Goal: Task Accomplishment & Management: Manage account settings

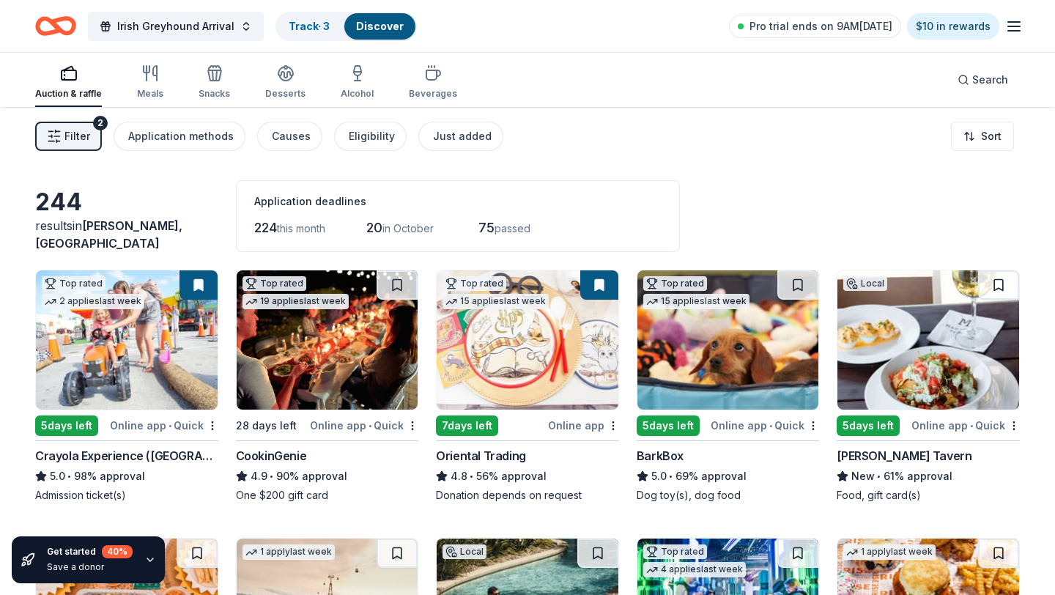
click at [1010, 27] on icon "button" at bounding box center [1014, 27] width 18 height 18
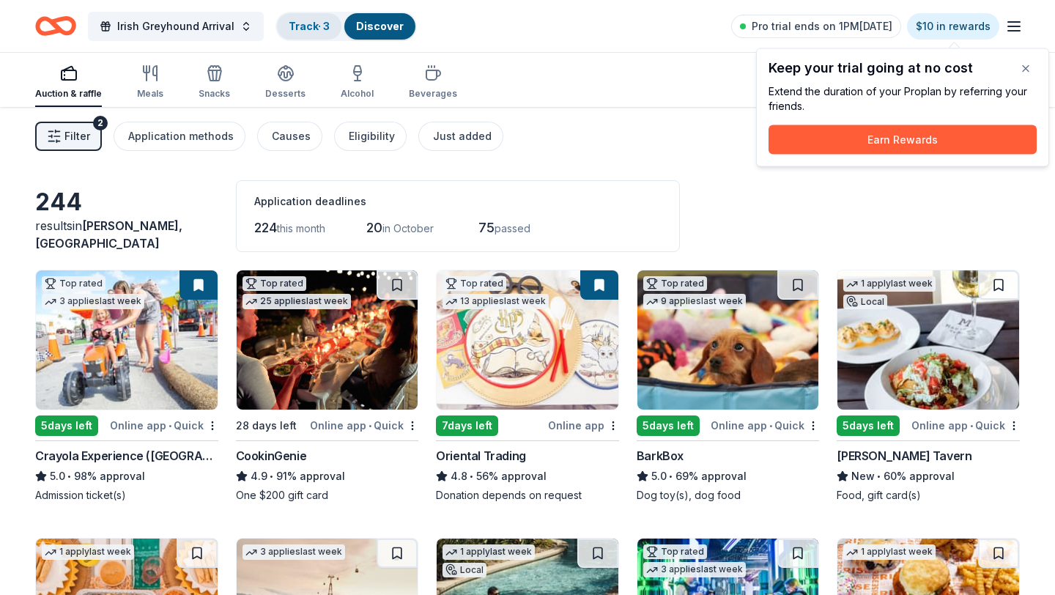
click at [304, 30] on link "Track · 3" at bounding box center [309, 26] width 41 height 12
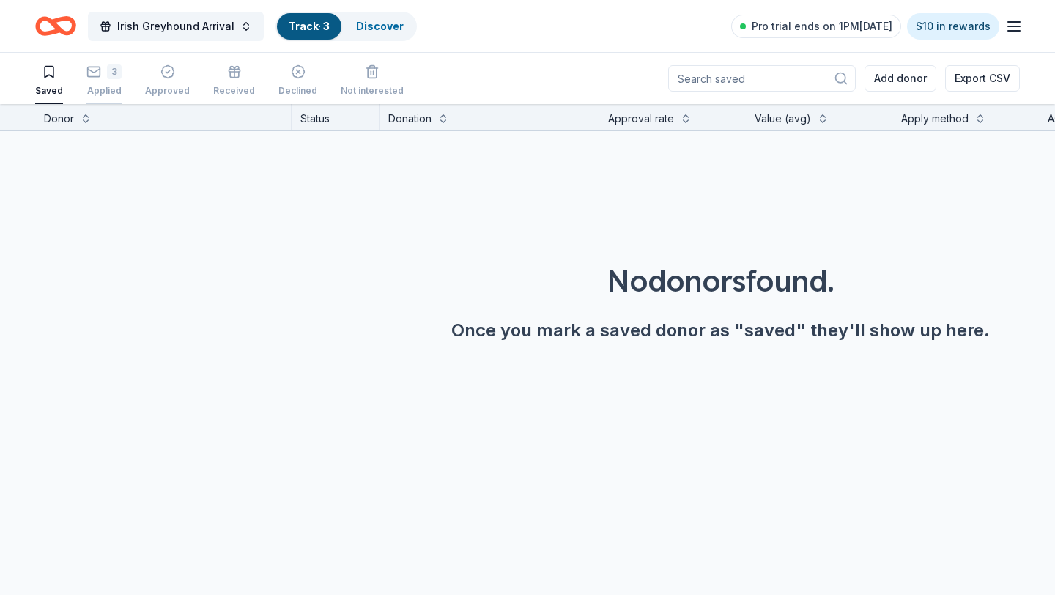
click at [105, 74] on div "3" at bounding box center [103, 71] width 35 height 15
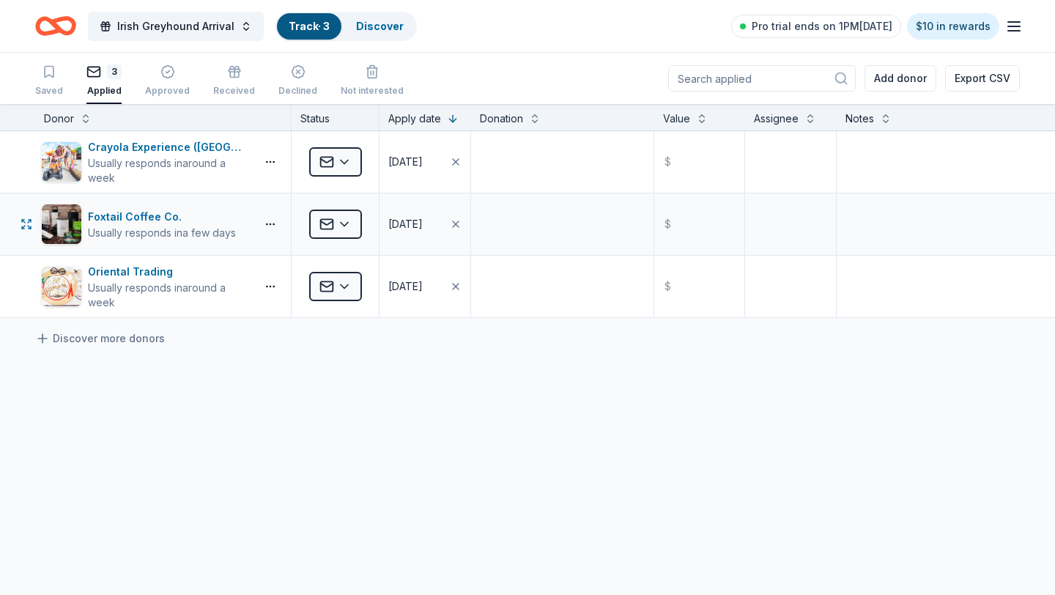
click at [172, 246] on div "Foxtail Coffee Co. Usually responds in a few days" at bounding box center [163, 224] width 256 height 62
click at [345, 294] on html "Irish Greyhound Arrival Track · 3 Discover Pro trial ends on 1PM, 9/22 $10 in r…" at bounding box center [527, 297] width 1055 height 595
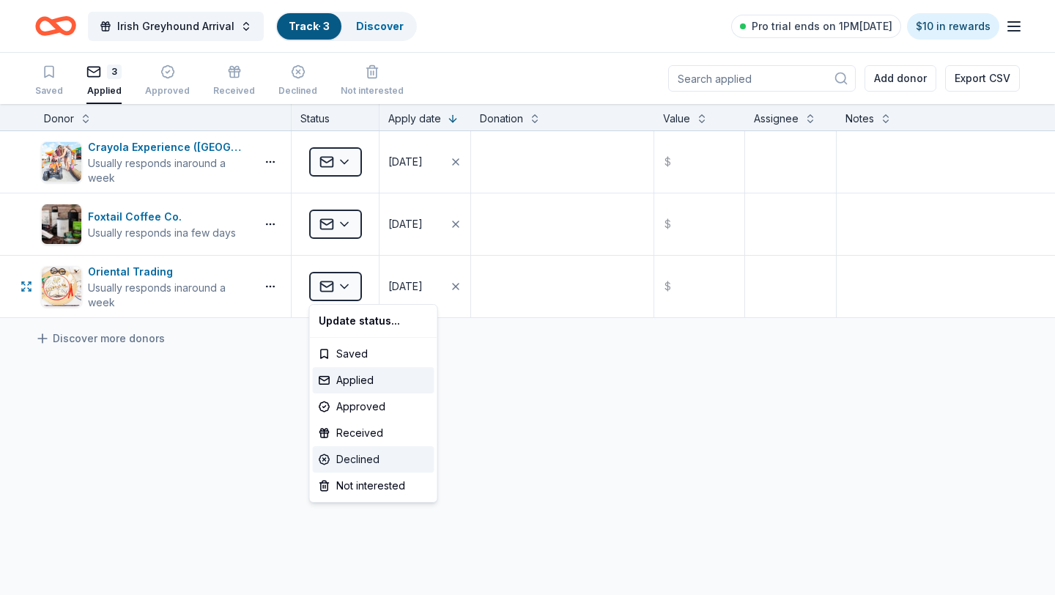
click at [355, 457] on div "Declined" at bounding box center [374, 459] width 122 height 26
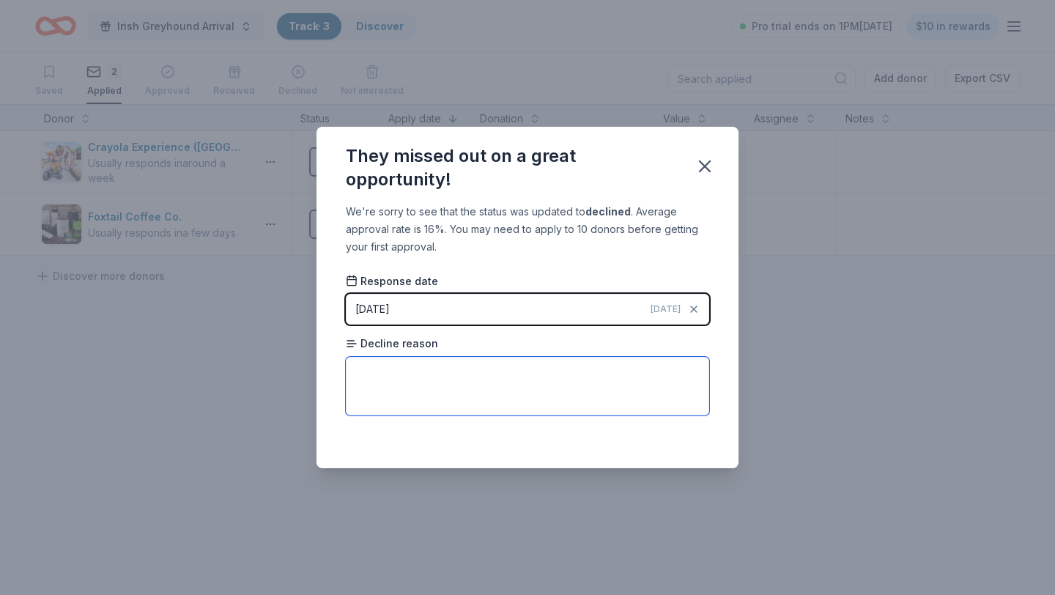
click at [416, 397] on textarea at bounding box center [527, 386] width 363 height 59
type textarea "T"
drag, startPoint x: 495, startPoint y: 358, endPoint x: 411, endPoint y: 358, distance: 83.5
click at [412, 358] on textarea "Too many applicants" at bounding box center [527, 386] width 363 height 59
drag, startPoint x: 356, startPoint y: 370, endPoint x: 481, endPoint y: 379, distance: 125.6
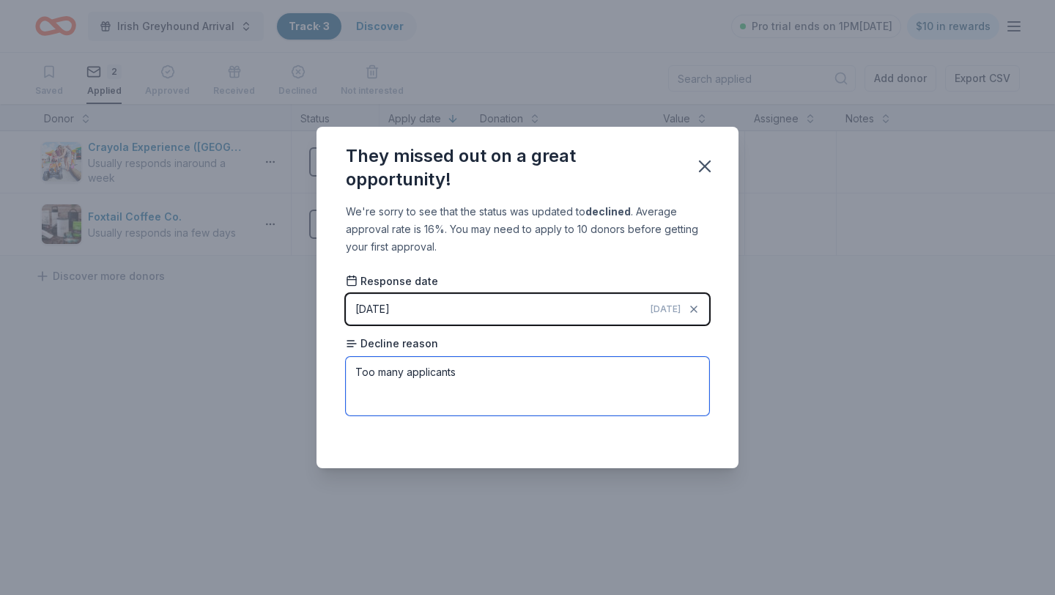
click at [480, 379] on textarea "Too many applicants" at bounding box center [527, 386] width 363 height 59
type textarea ""high number of requests""
click at [711, 168] on icon "button" at bounding box center [705, 166] width 21 height 21
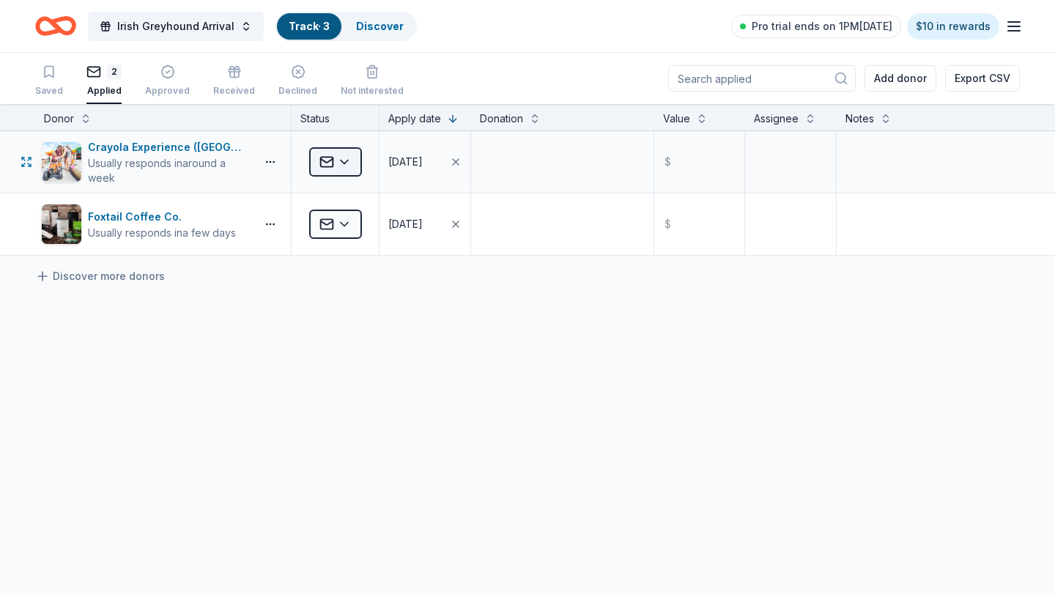
click at [318, 172] on html "Irish Greyhound Arrival Track · 3 Discover Pro trial ends on 1PM, 9/22 $10 in r…" at bounding box center [527, 297] width 1055 height 595
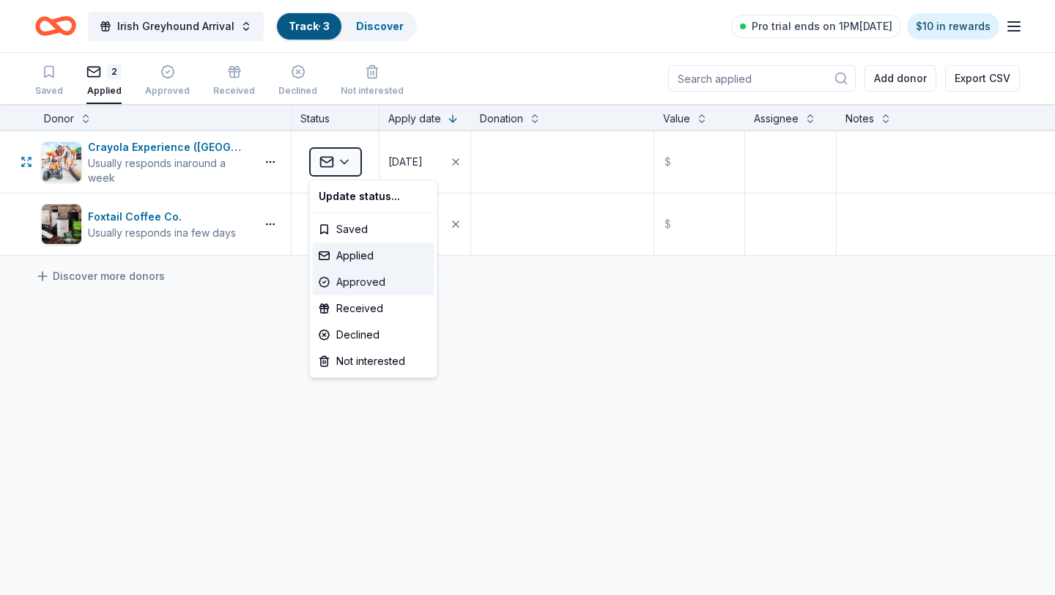
click at [352, 280] on div "Approved" at bounding box center [374, 282] width 122 height 26
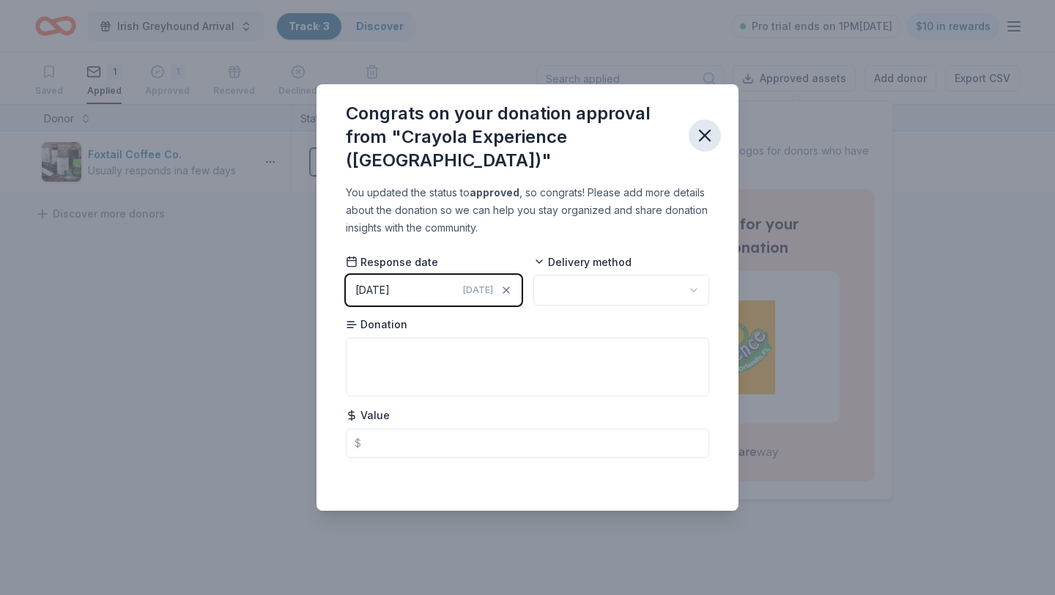
click at [705, 137] on icon "button" at bounding box center [705, 135] width 10 height 10
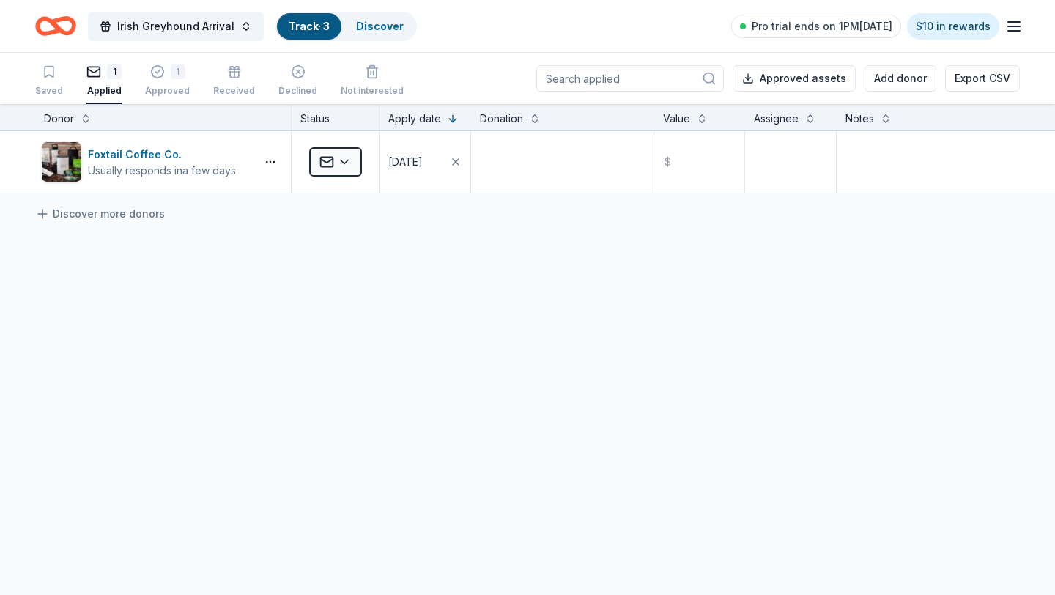
click at [426, 317] on body "Irish Greyhound Arrival Track · 3 Discover Pro trial ends on 1PM, 9/22 $10 in r…" at bounding box center [527, 297] width 1055 height 595
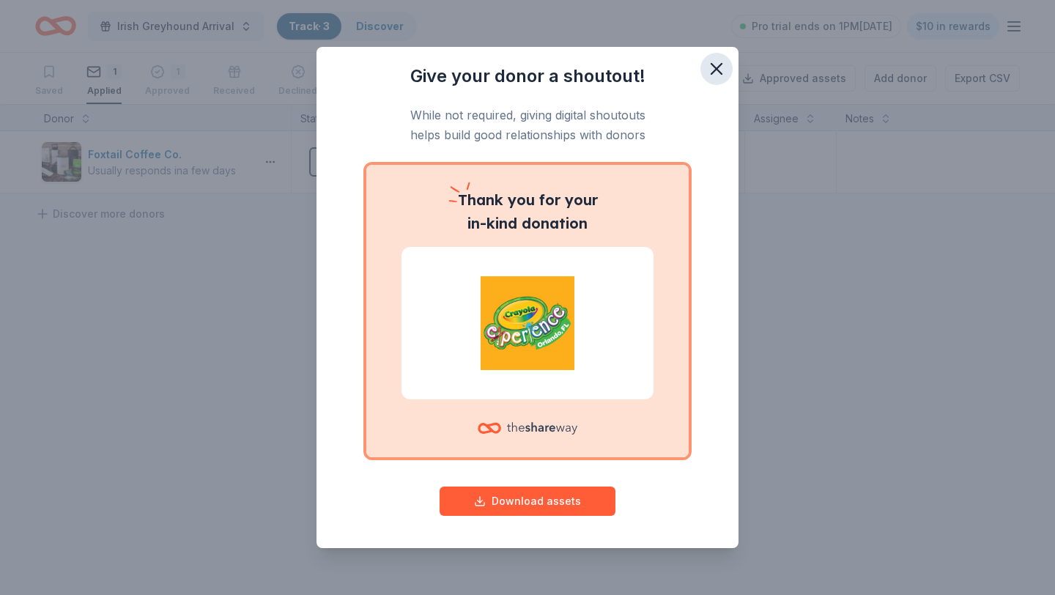
click at [717, 68] on icon "button" at bounding box center [716, 69] width 10 height 10
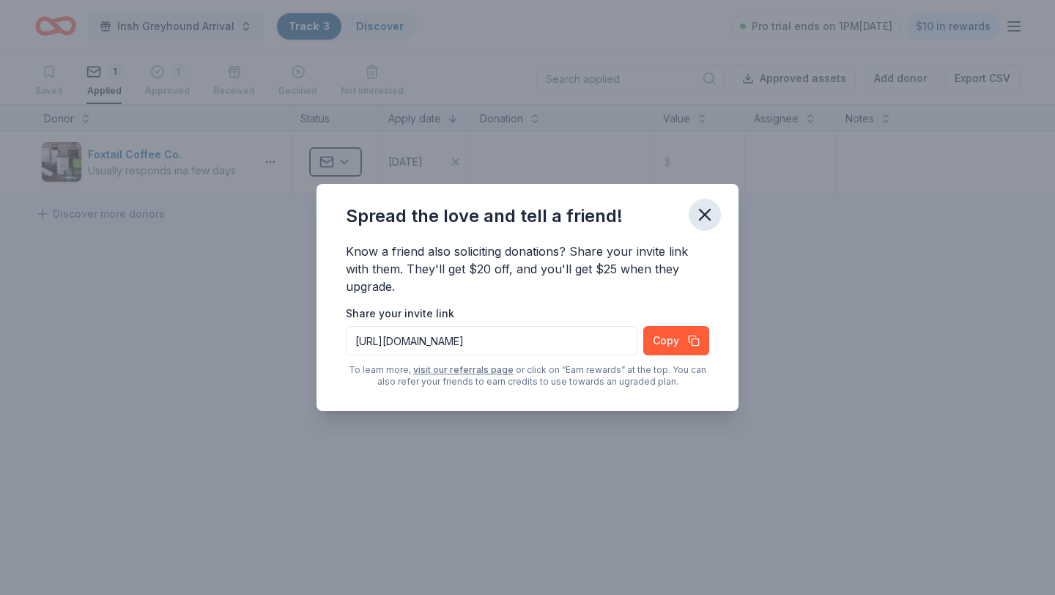
click at [705, 212] on icon "button" at bounding box center [705, 215] width 10 height 10
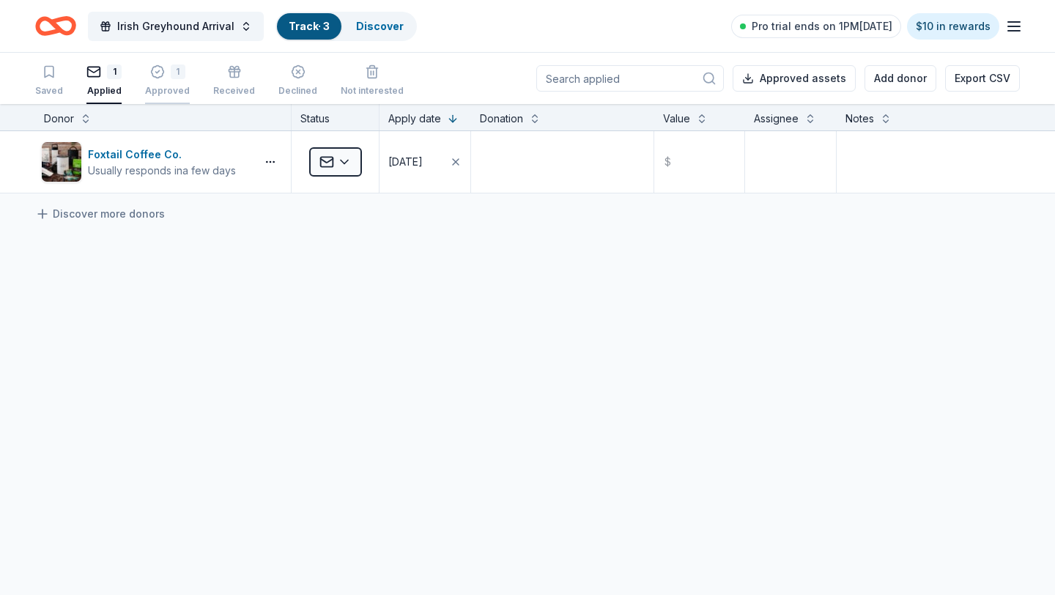
click at [171, 75] on div "1" at bounding box center [178, 71] width 15 height 15
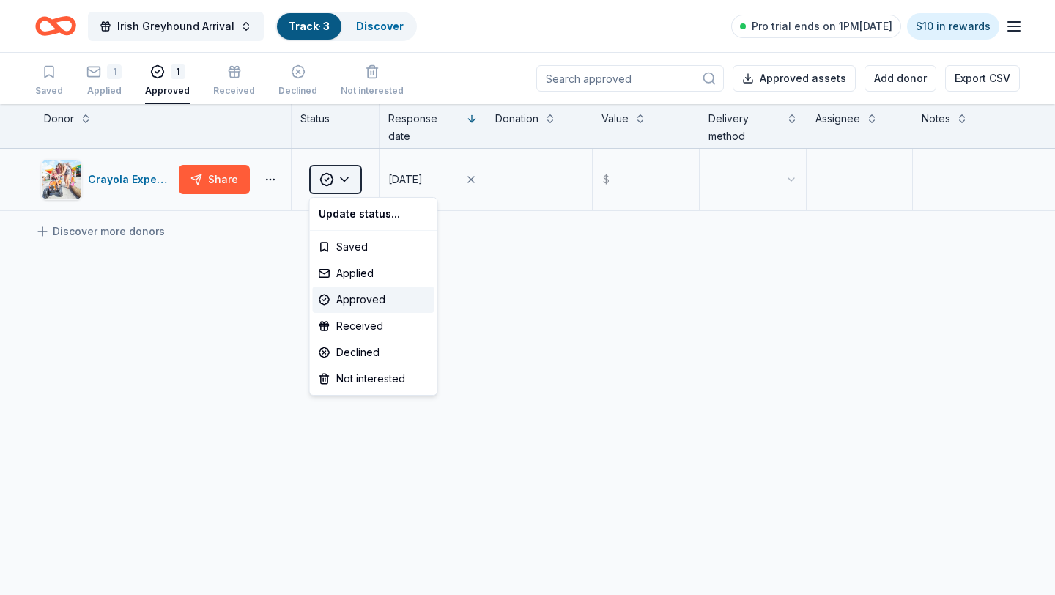
click at [345, 190] on html "Irish Greyhound Arrival Track · 3 Discover Pro trial ends on 1PM, 9/22 $10 in r…" at bounding box center [527, 297] width 1055 height 595
click at [351, 298] on div "Approved" at bounding box center [374, 299] width 122 height 26
click at [531, 182] on textarea at bounding box center [539, 179] width 103 height 59
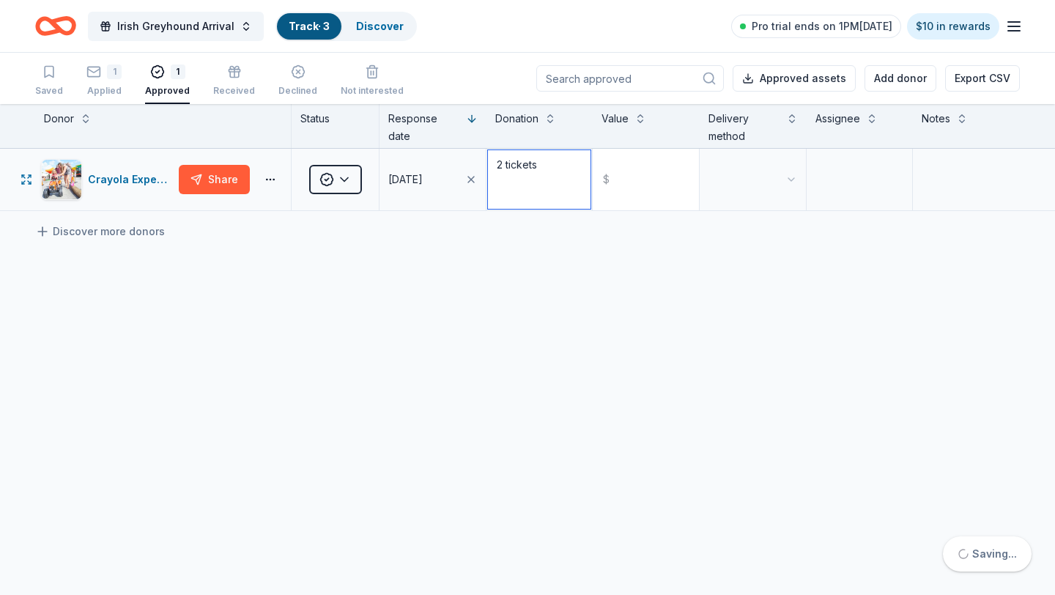
type textarea "2 tickets"
click at [660, 185] on input "text" at bounding box center [645, 179] width 103 height 59
click at [717, 185] on html "Irish Greyhound Arrival Track · 3 Discover Pro trial ends on 1PM, 9/22 $10 in r…" at bounding box center [527, 297] width 1055 height 595
click at [744, 273] on div "Crayola Experience (Orlando) Share Approved 09/18/2025 2 tickets $ Electronic D…" at bounding box center [527, 318] width 1055 height 338
click at [230, 73] on icon "button" at bounding box center [234, 75] width 9 height 6
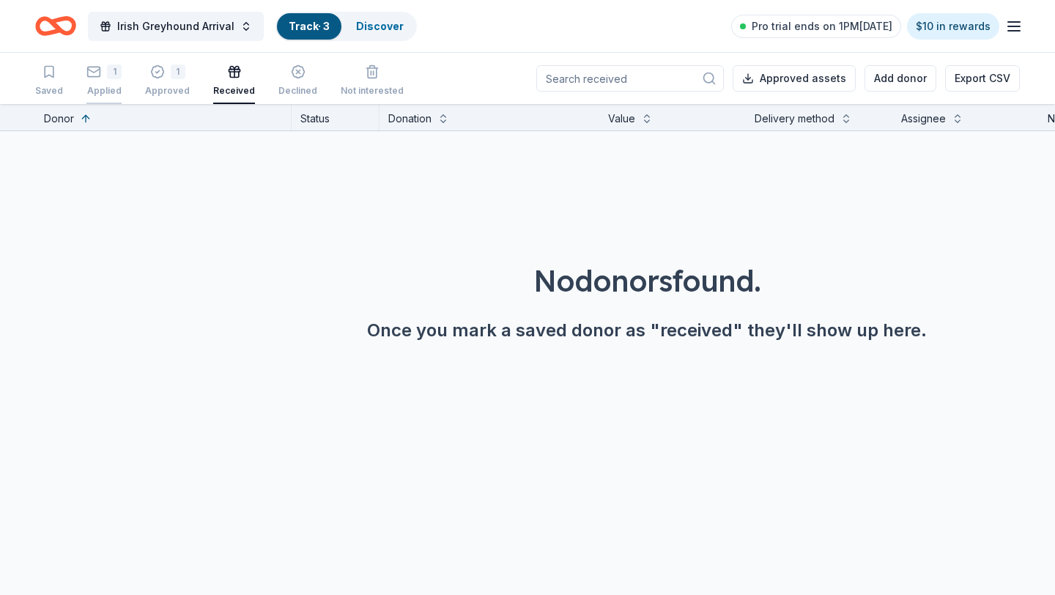
click at [89, 84] on div "1 Applied" at bounding box center [103, 80] width 35 height 32
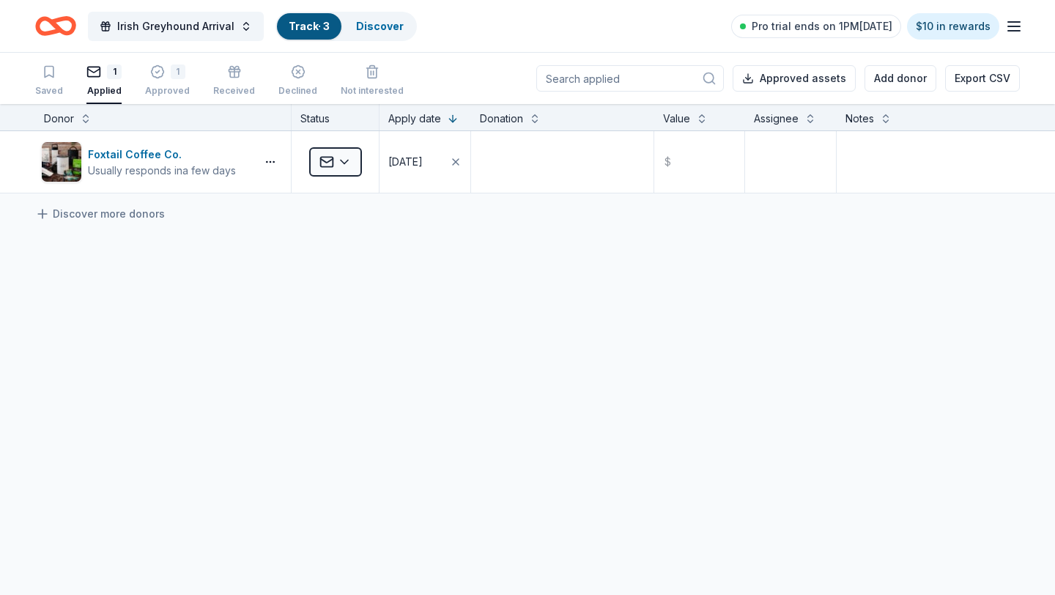
click at [58, 24] on icon "Home" at bounding box center [55, 26] width 41 height 34
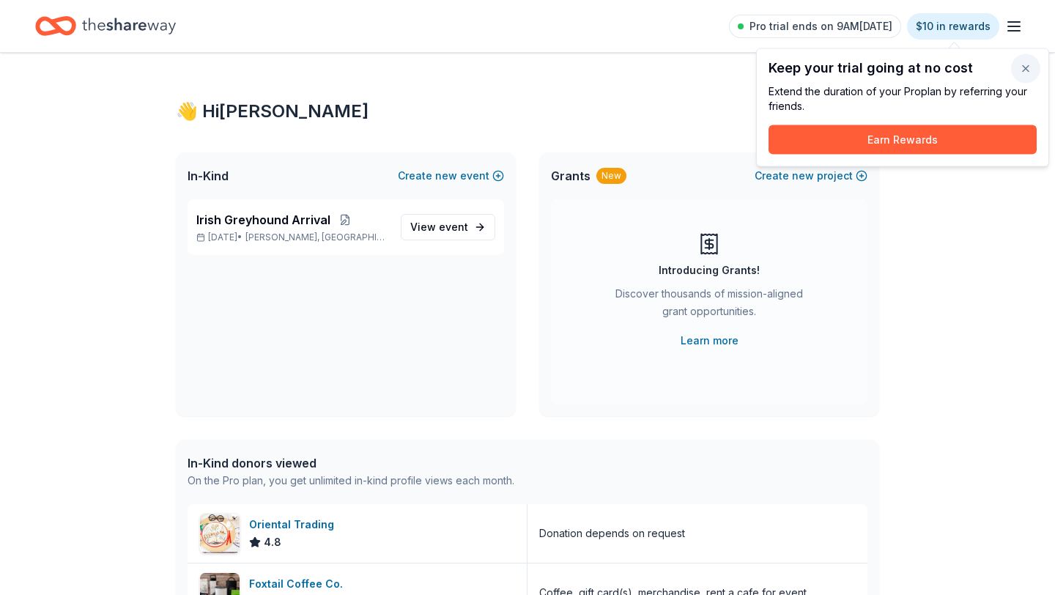
click at [1027, 68] on button "button" at bounding box center [1025, 68] width 29 height 29
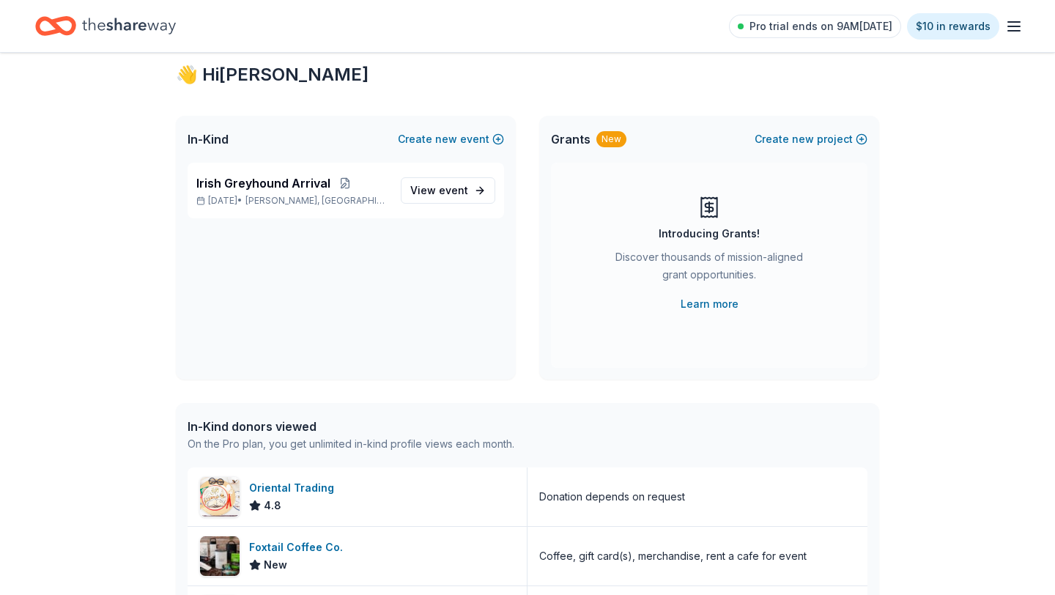
scroll to position [40, 0]
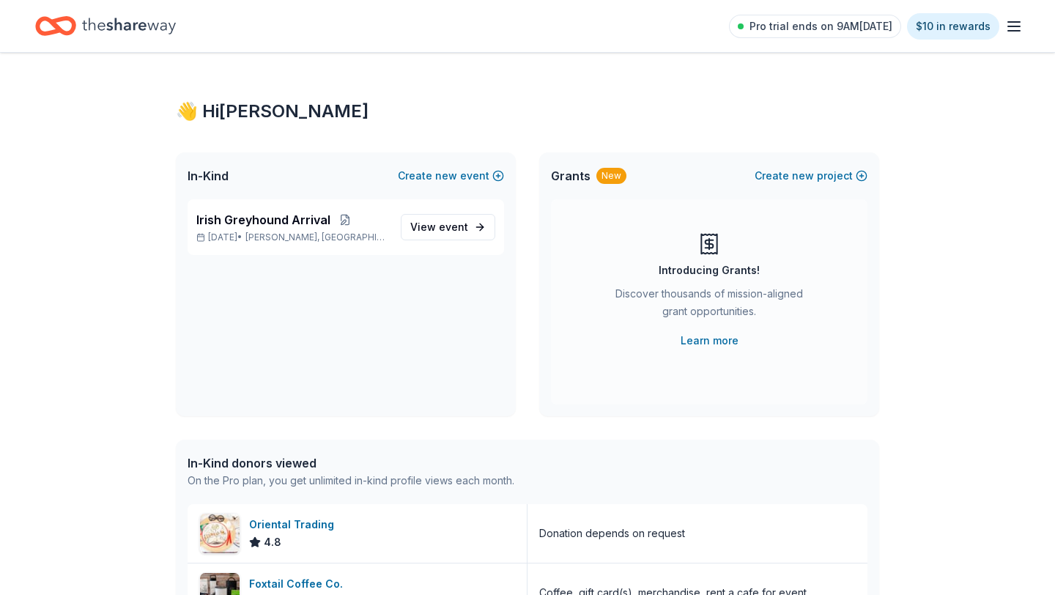
click at [101, 24] on icon "Home" at bounding box center [129, 26] width 94 height 30
click at [447, 229] on span "event" at bounding box center [453, 227] width 29 height 12
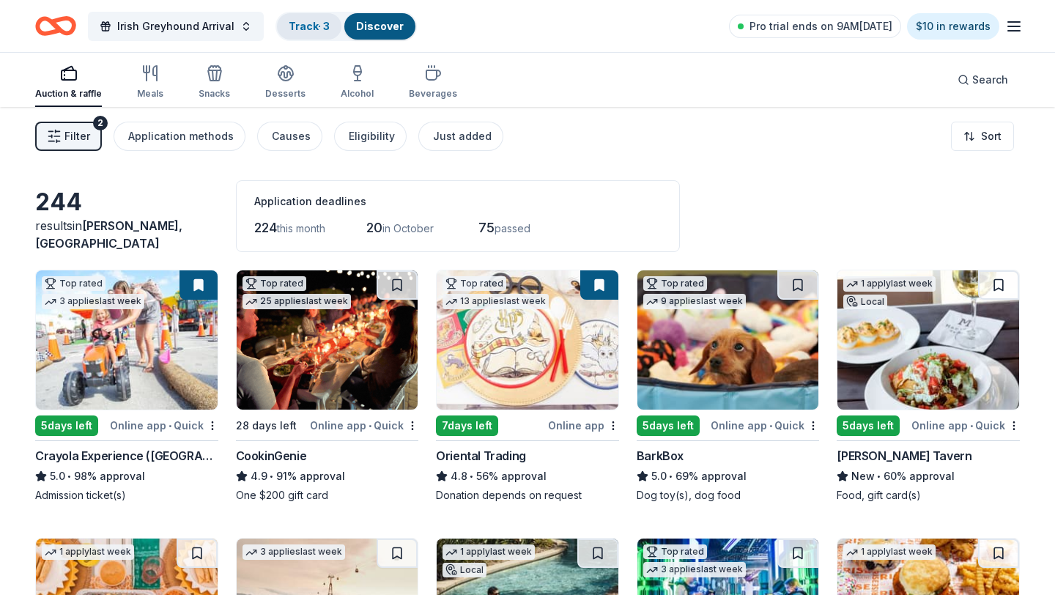
click at [303, 30] on link "Track · 3" at bounding box center [309, 26] width 41 height 12
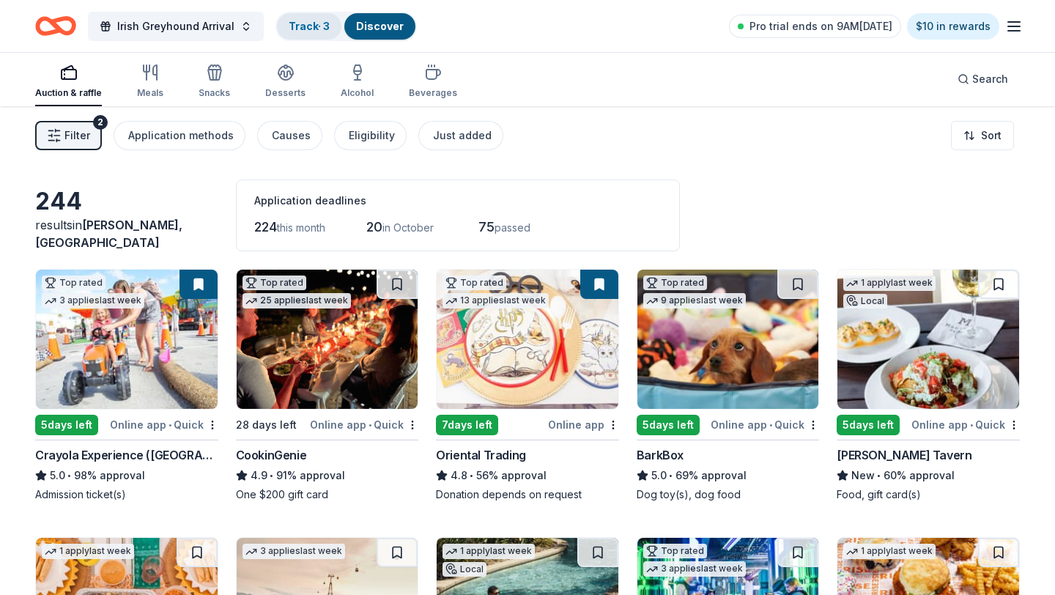
click at [297, 20] on link "Track · 3" at bounding box center [309, 26] width 41 height 12
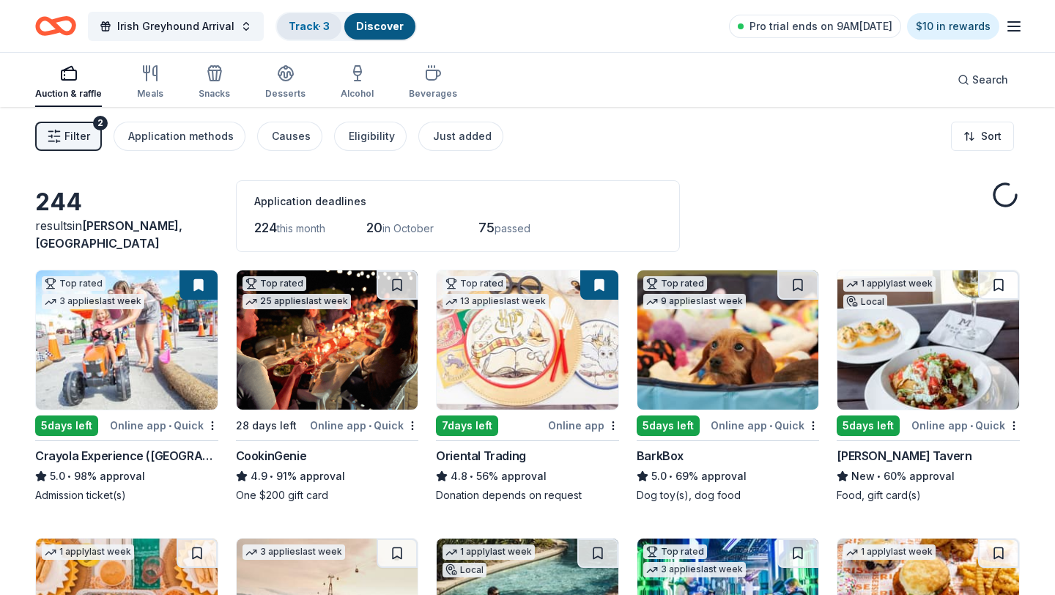
click at [306, 29] on link "Track · 3" at bounding box center [309, 26] width 41 height 12
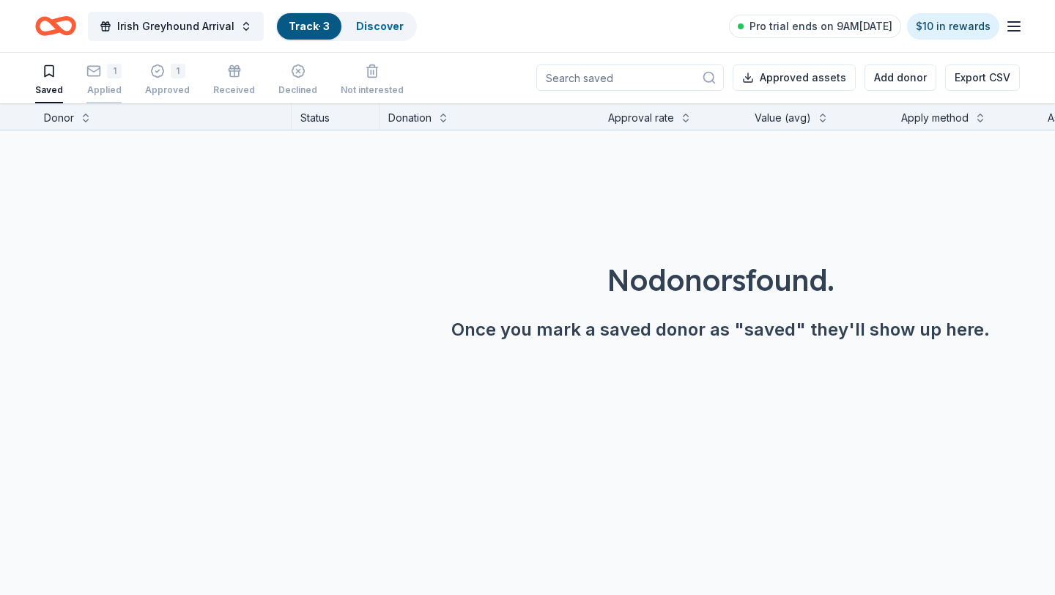
click at [111, 64] on div "1" at bounding box center [114, 71] width 15 height 15
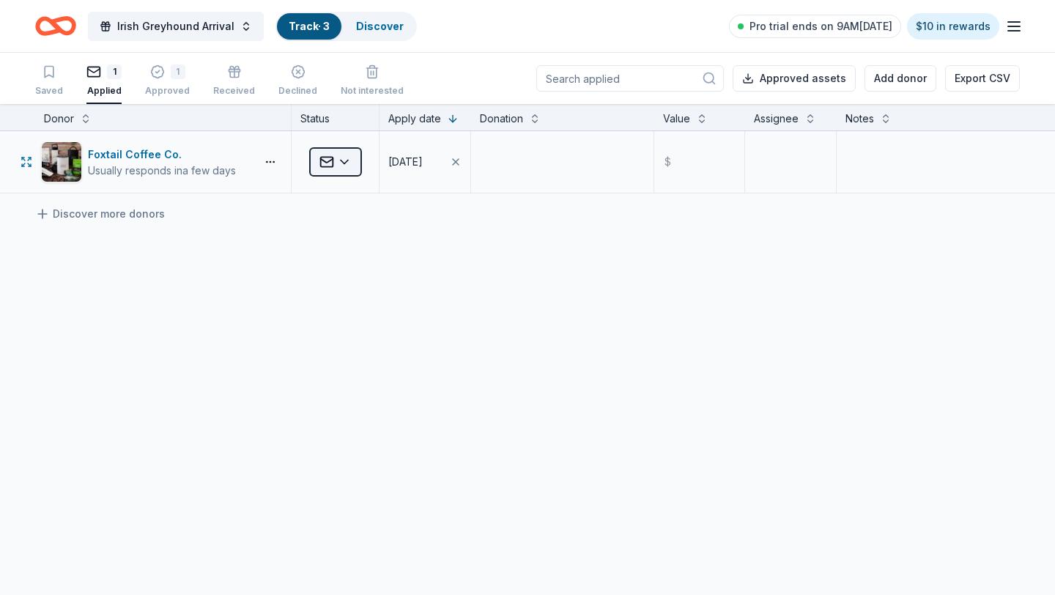
click at [346, 161] on html "Irish Greyhound Arrival Track · 3 Discover Pro trial ends on 9AM[DATE] $10 in r…" at bounding box center [527, 297] width 1055 height 595
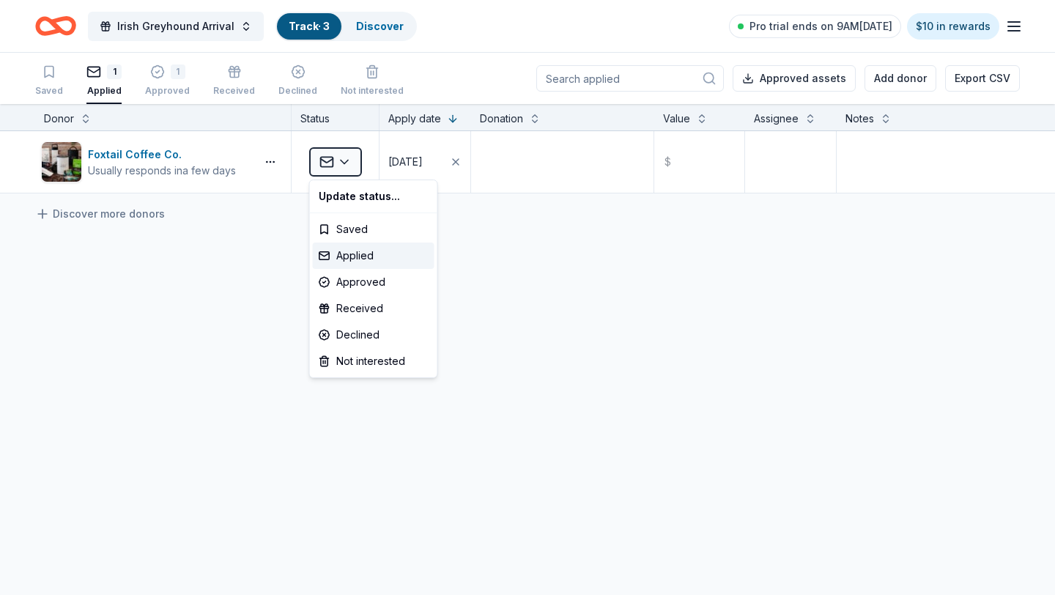
click at [239, 272] on html "Irish Greyhound Arrival Track · 3 Discover Pro trial ends on 9AM[DATE] $10 in r…" at bounding box center [527, 297] width 1055 height 595
click at [157, 73] on icon "button" at bounding box center [157, 71] width 15 height 15
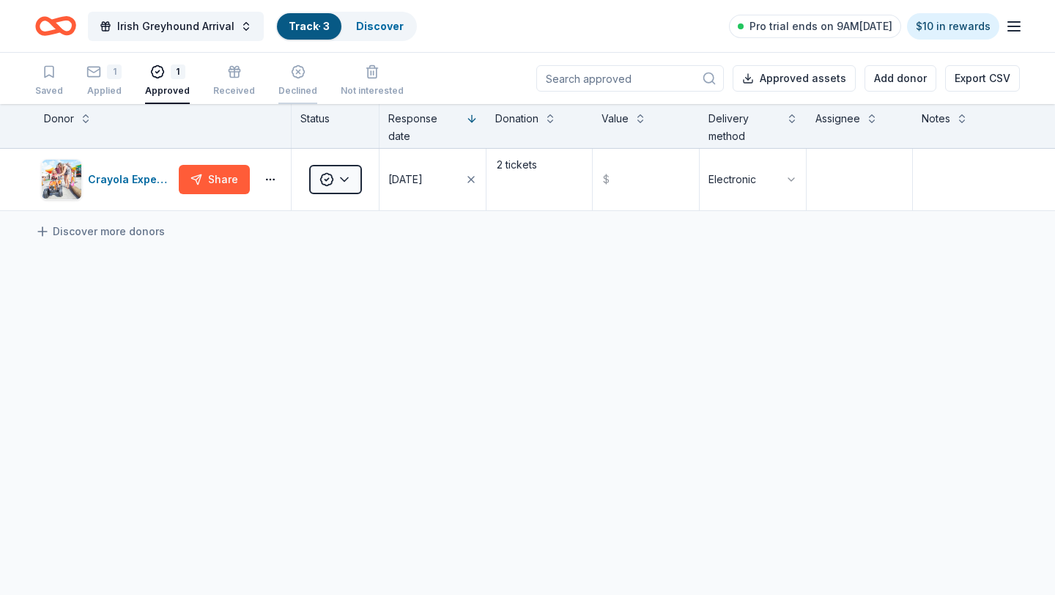
click at [296, 84] on div "Declined" at bounding box center [297, 80] width 39 height 32
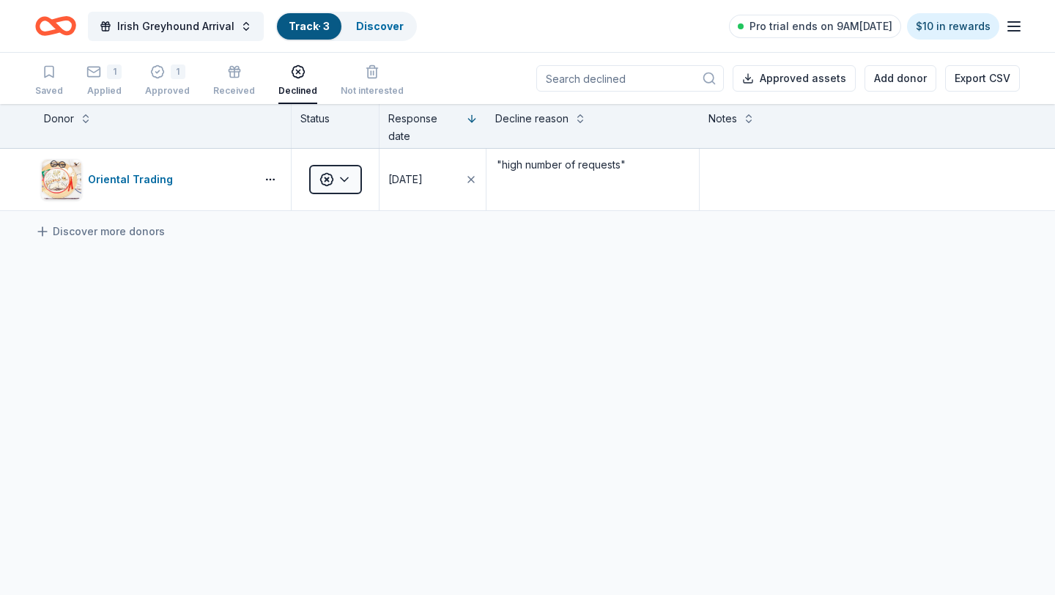
click at [67, 23] on icon "Home" at bounding box center [55, 26] width 41 height 34
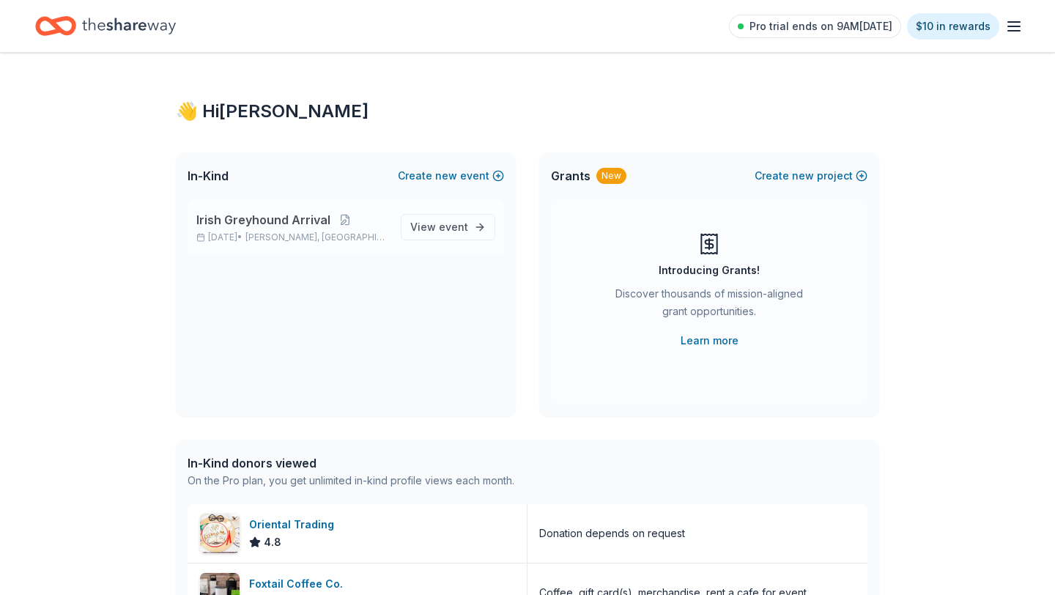
click at [278, 219] on span "Irish Greyhound Arrival" at bounding box center [263, 220] width 134 height 18
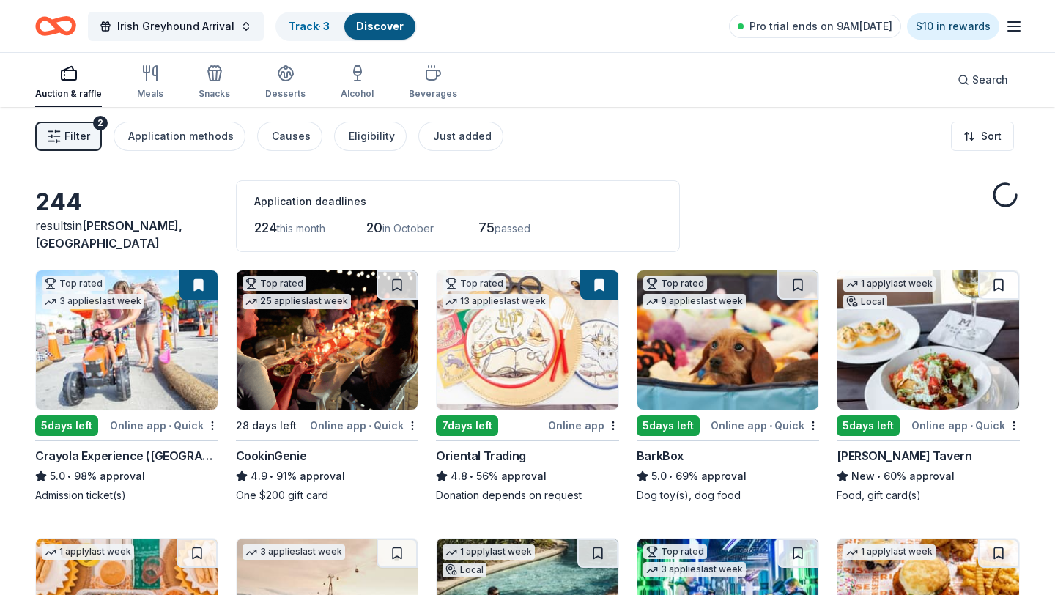
click at [44, 20] on icon "Home" at bounding box center [48, 25] width 23 height 15
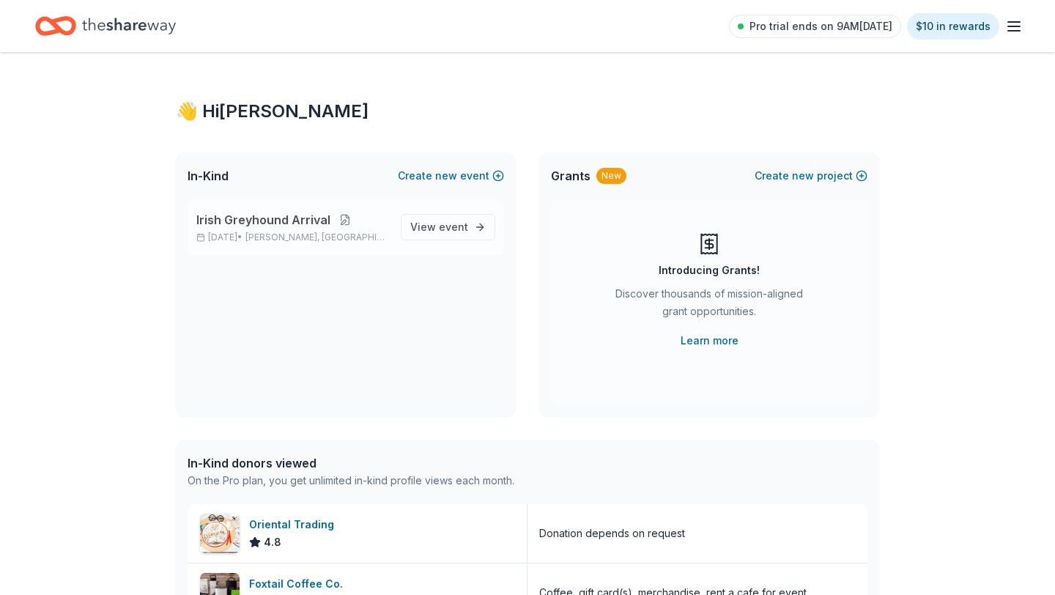
click at [343, 219] on button at bounding box center [344, 220] width 29 height 12
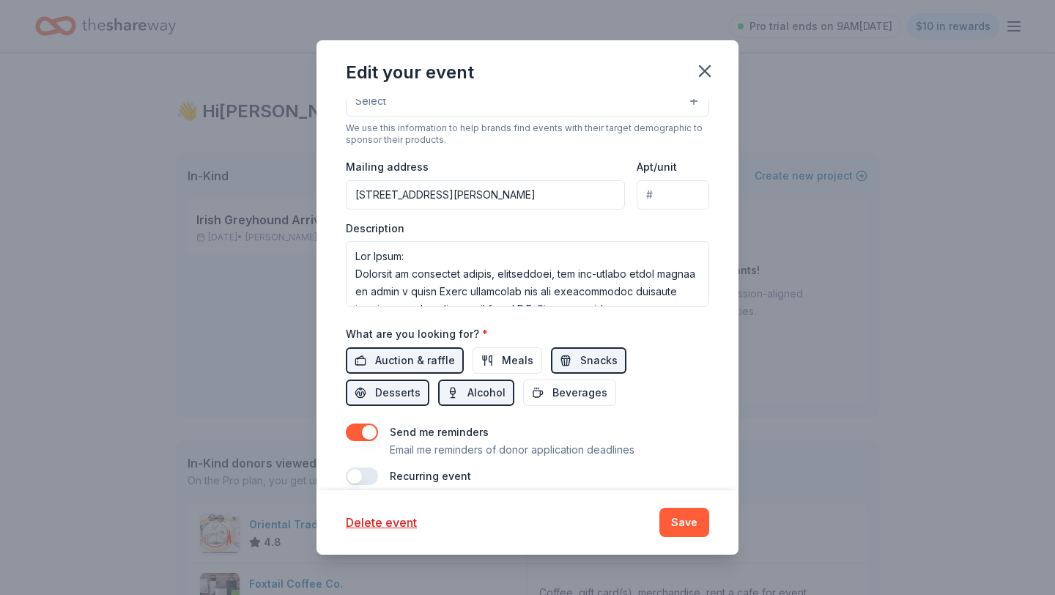
scroll to position [402, 0]
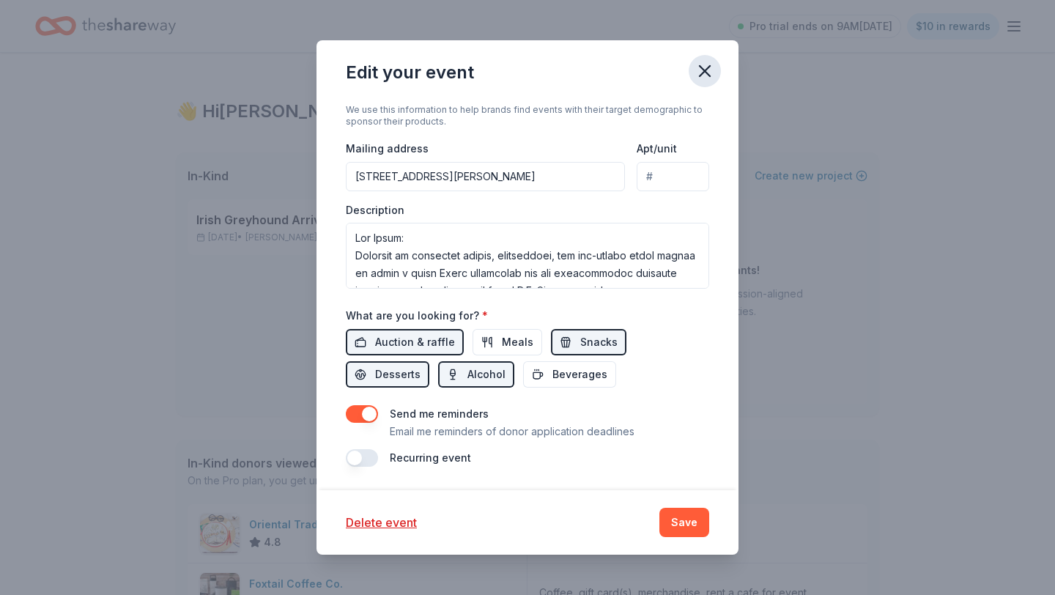
click at [706, 75] on icon "button" at bounding box center [705, 71] width 21 height 21
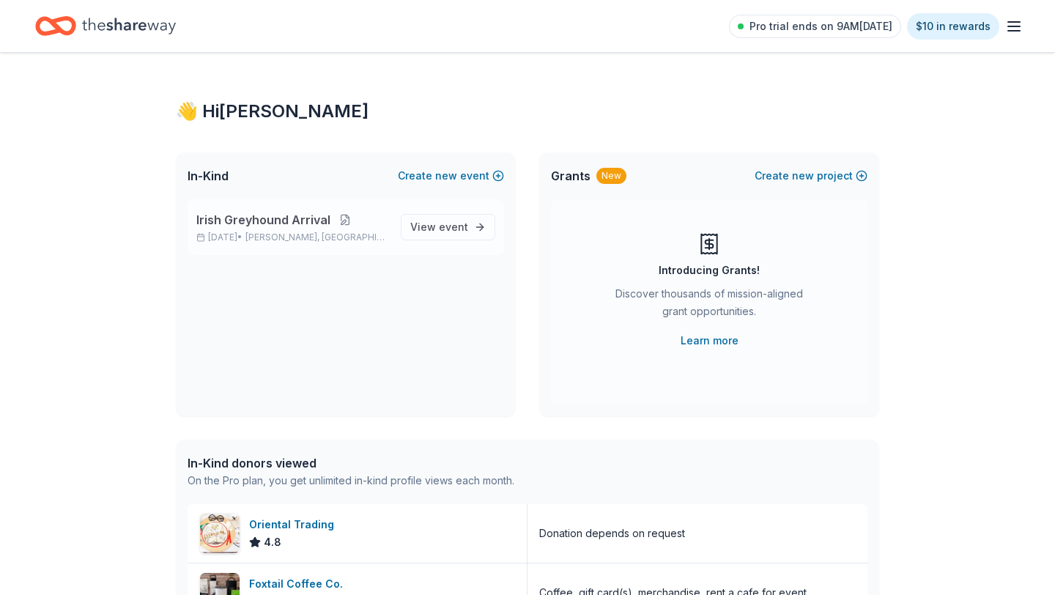
click at [342, 221] on button at bounding box center [344, 220] width 29 height 12
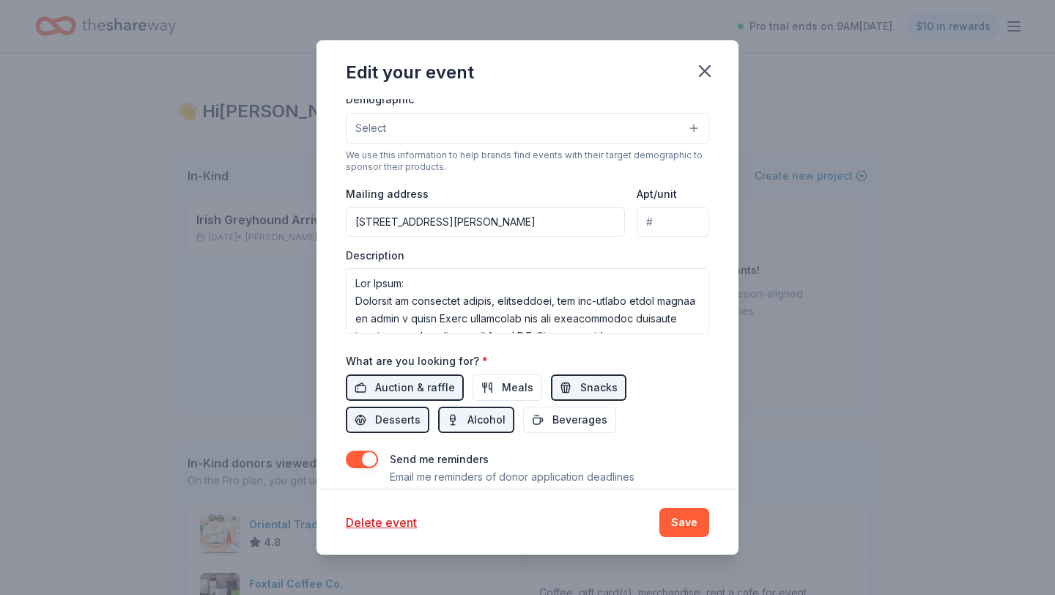
scroll to position [400, 0]
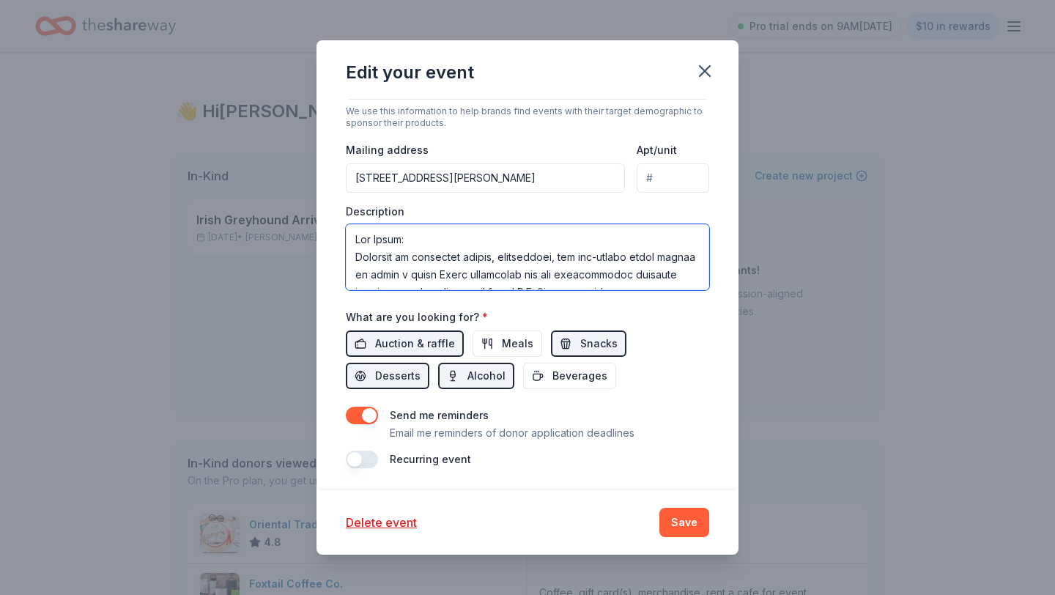
click at [521, 280] on textarea at bounding box center [527, 257] width 363 height 66
click at [482, 240] on textarea at bounding box center [527, 257] width 363 height 66
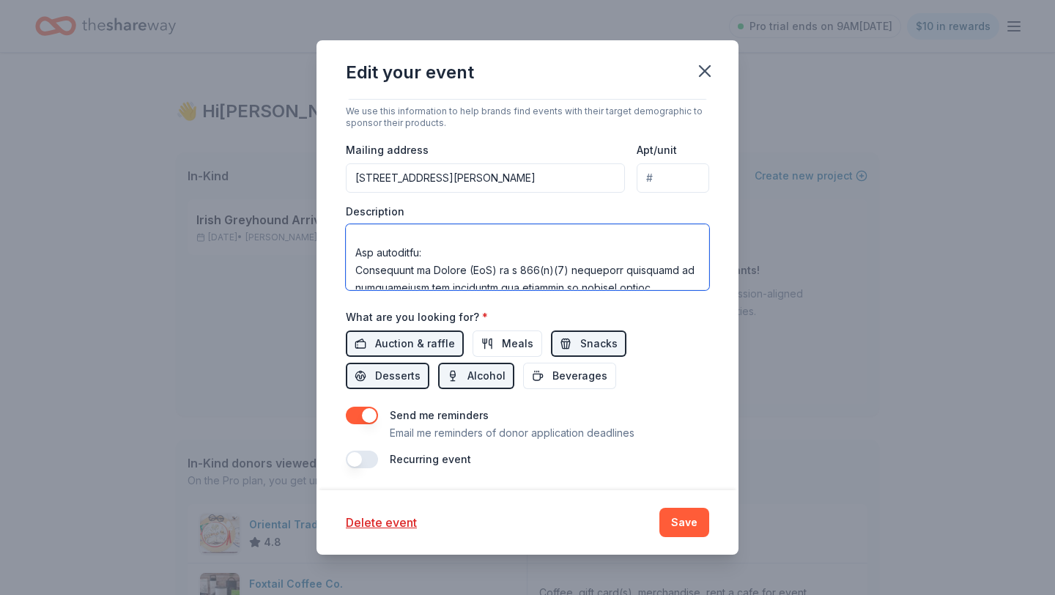
click at [434, 257] on textarea at bounding box center [527, 257] width 363 height 66
click at [359, 255] on textarea at bounding box center [527, 257] width 363 height 66
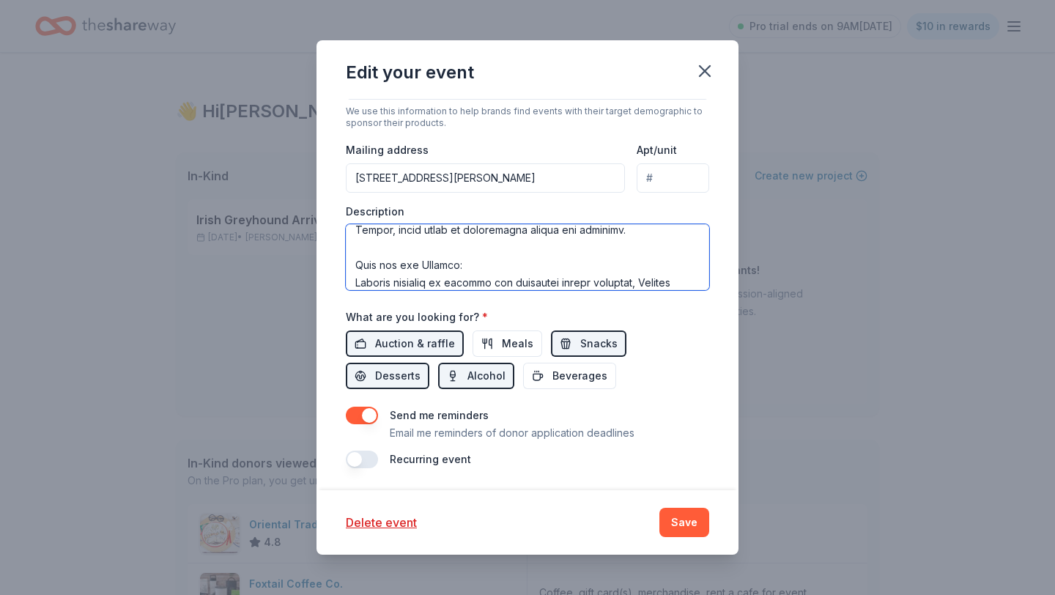
scroll to position [319, 0]
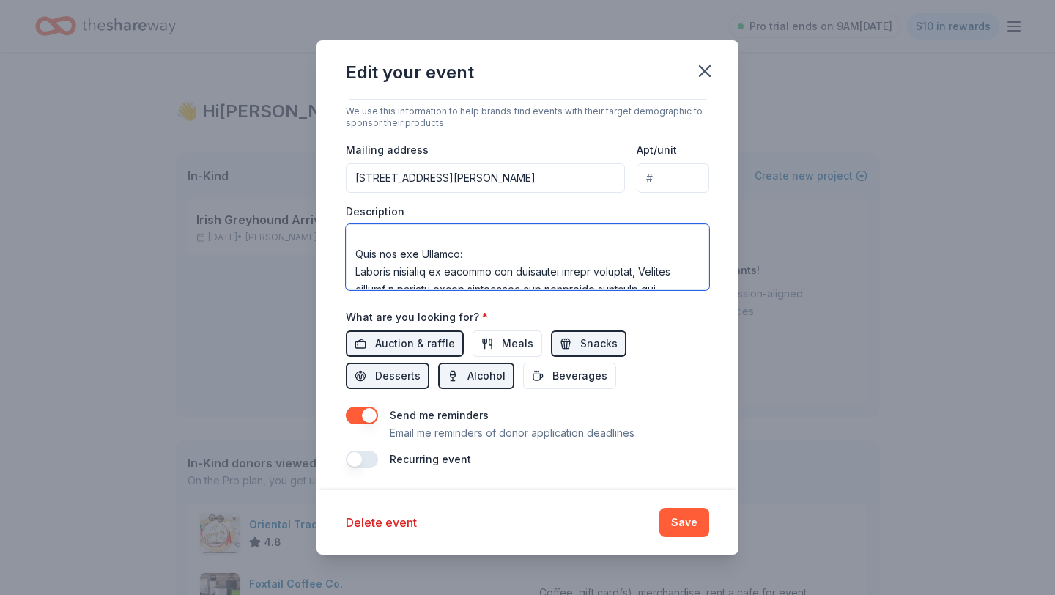
click at [470, 256] on textarea at bounding box center [527, 257] width 363 height 66
click at [356, 255] on textarea at bounding box center [527, 257] width 363 height 66
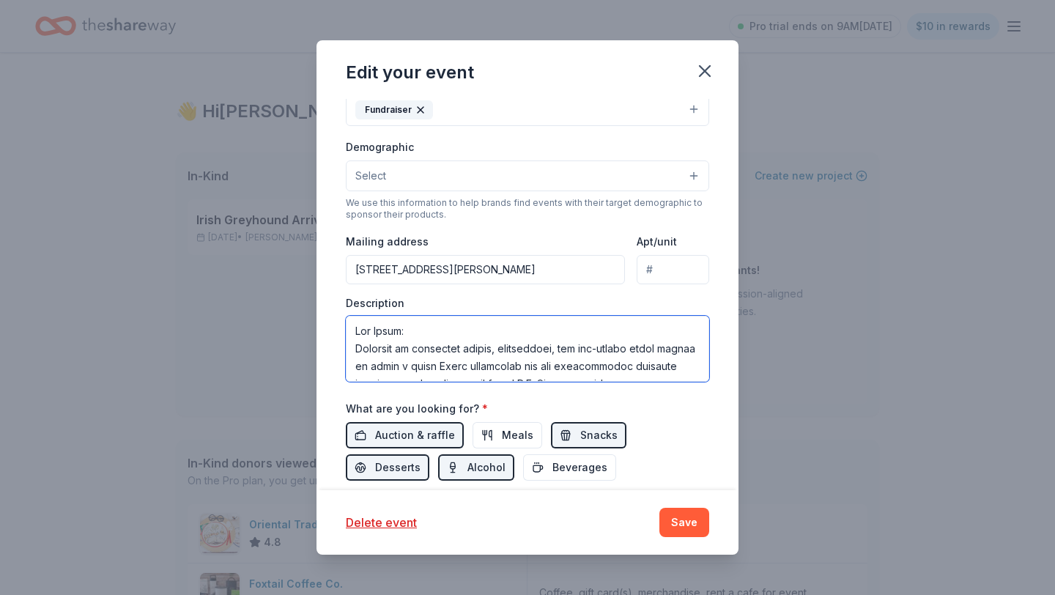
scroll to position [402, 0]
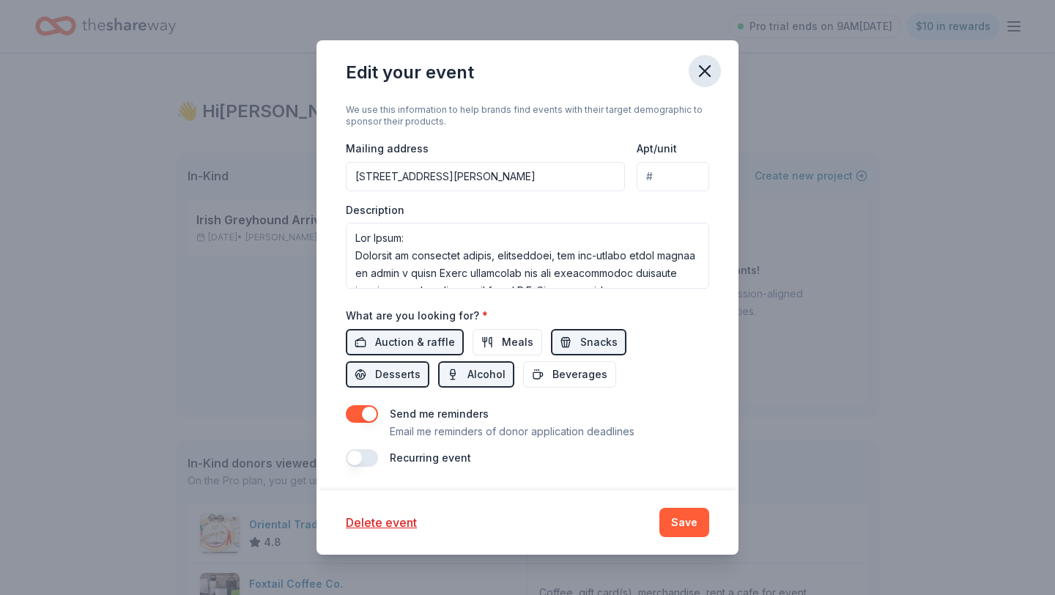
click at [705, 82] on button "button" at bounding box center [705, 71] width 32 height 32
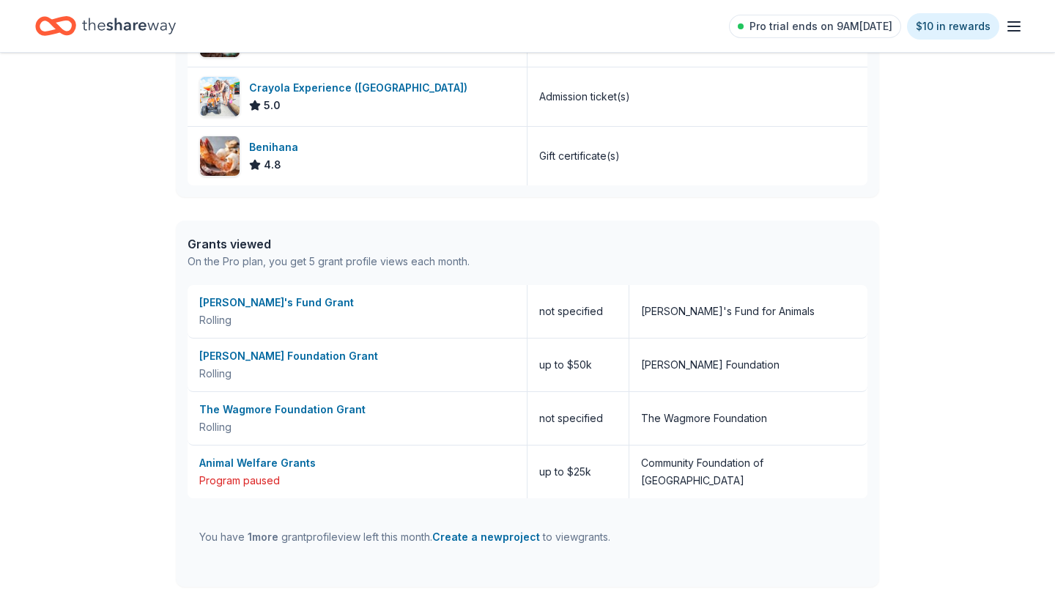
scroll to position [0, 0]
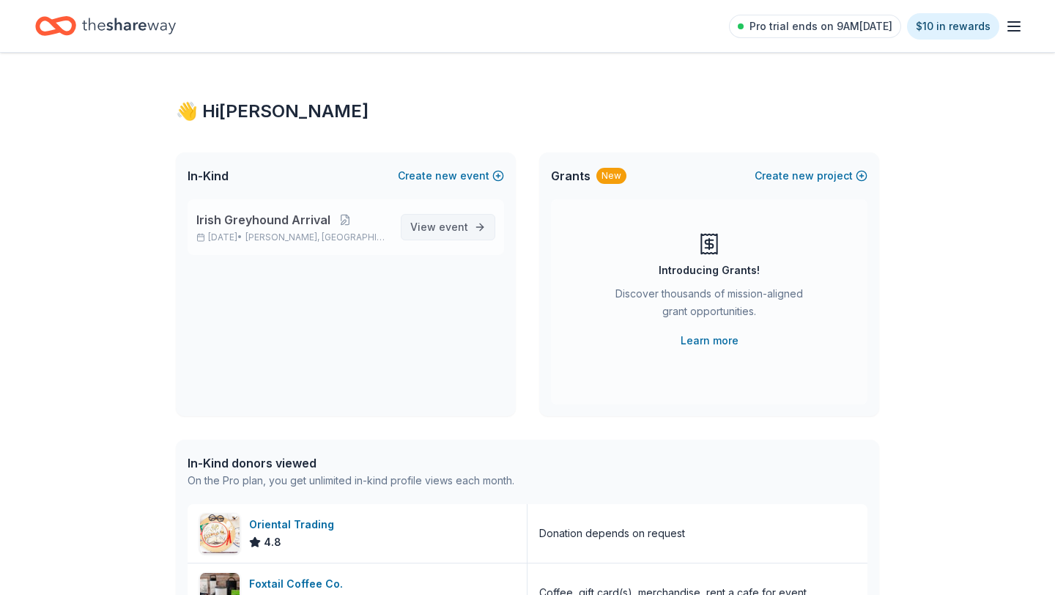
click at [448, 237] on link "View event" at bounding box center [448, 227] width 95 height 26
